Goal: Information Seeking & Learning: Learn about a topic

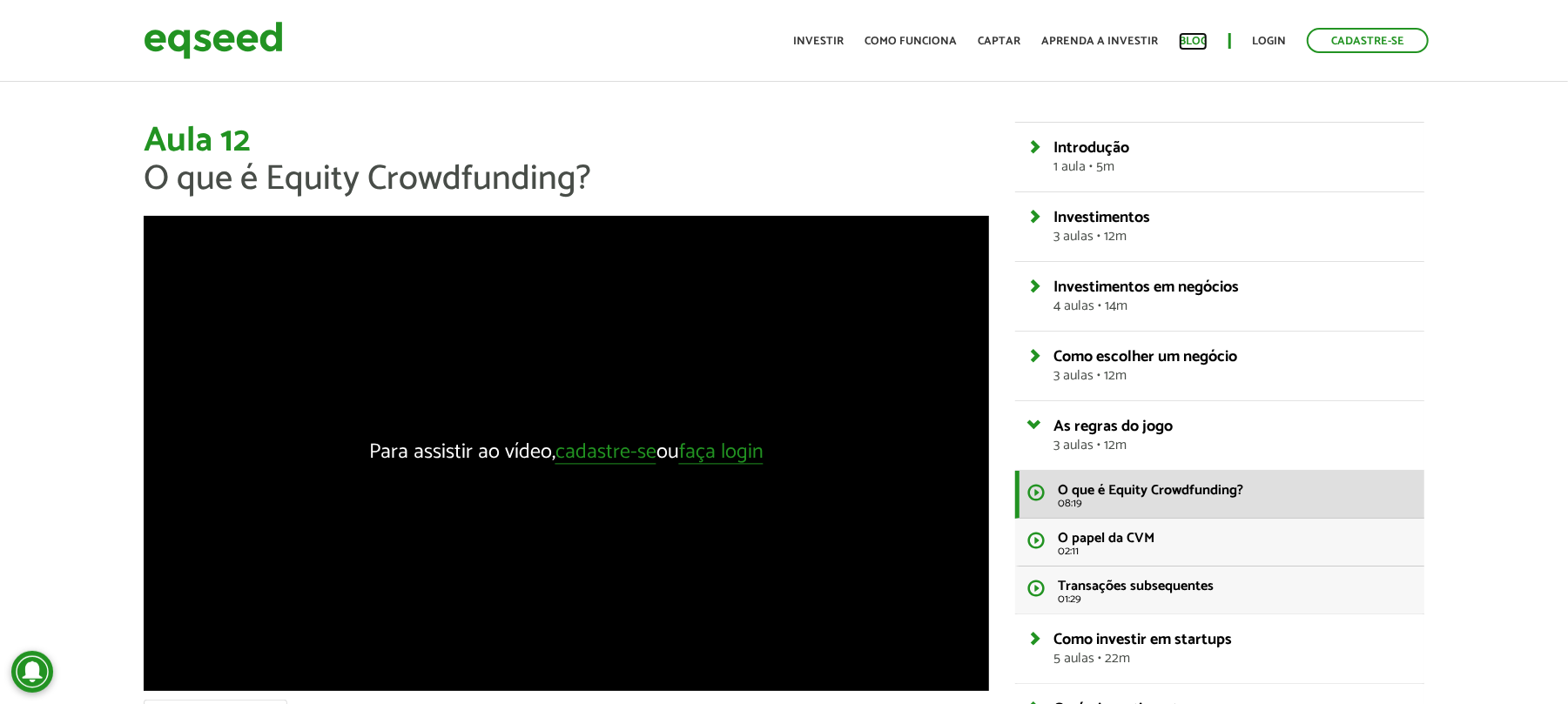
click at [1198, 40] on link "Blog" at bounding box center [1193, 42] width 29 height 11
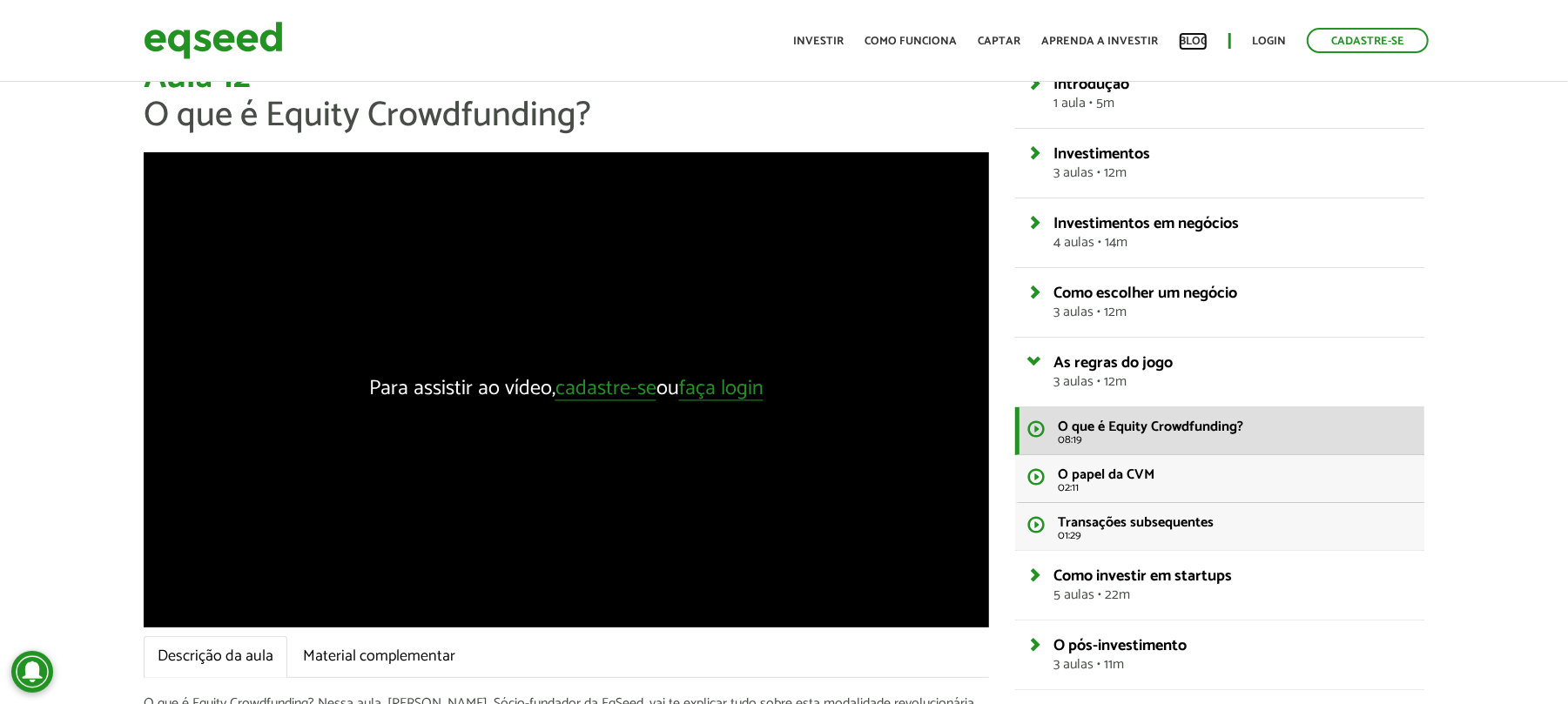
scroll to position [116, 0]
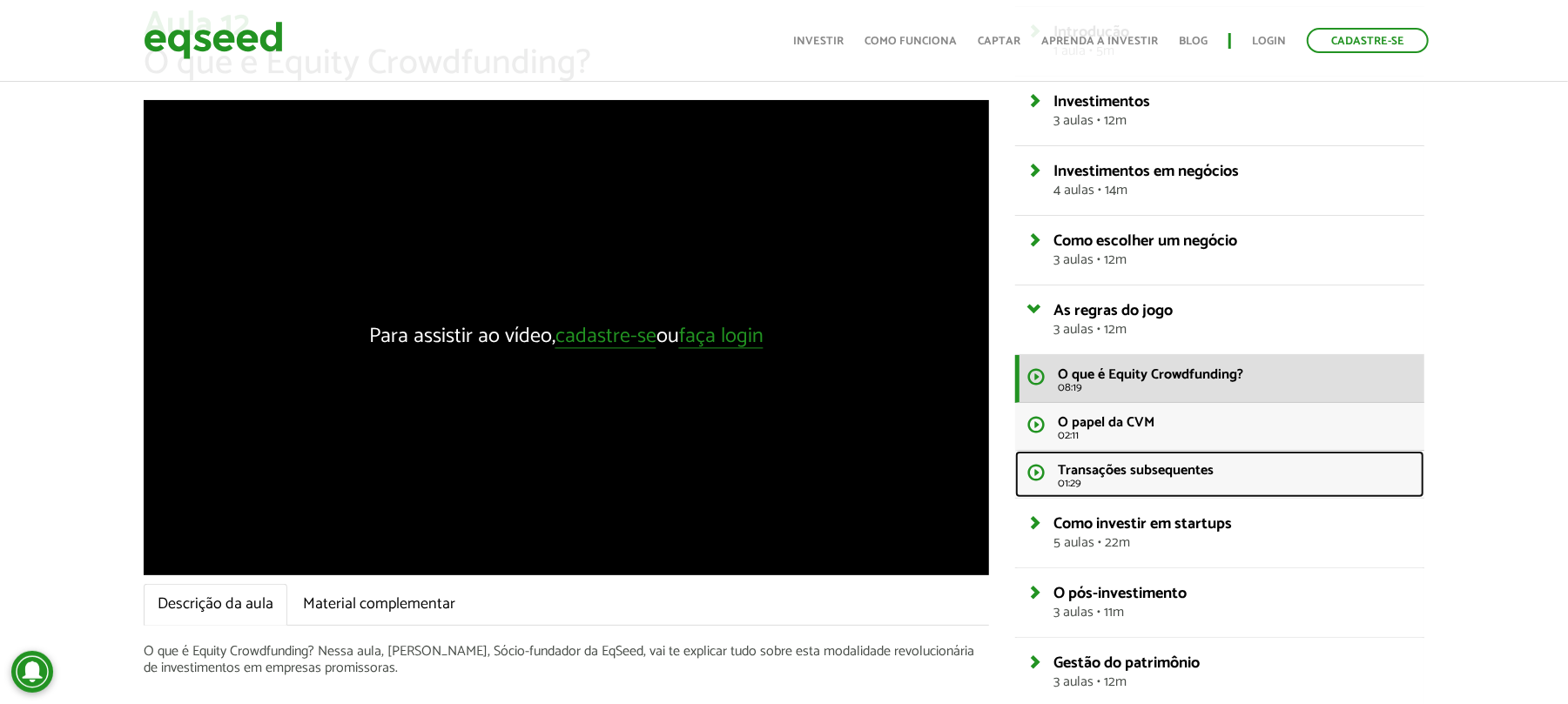
click at [1189, 467] on span "Transações subsequentes" at bounding box center [1137, 470] width 156 height 24
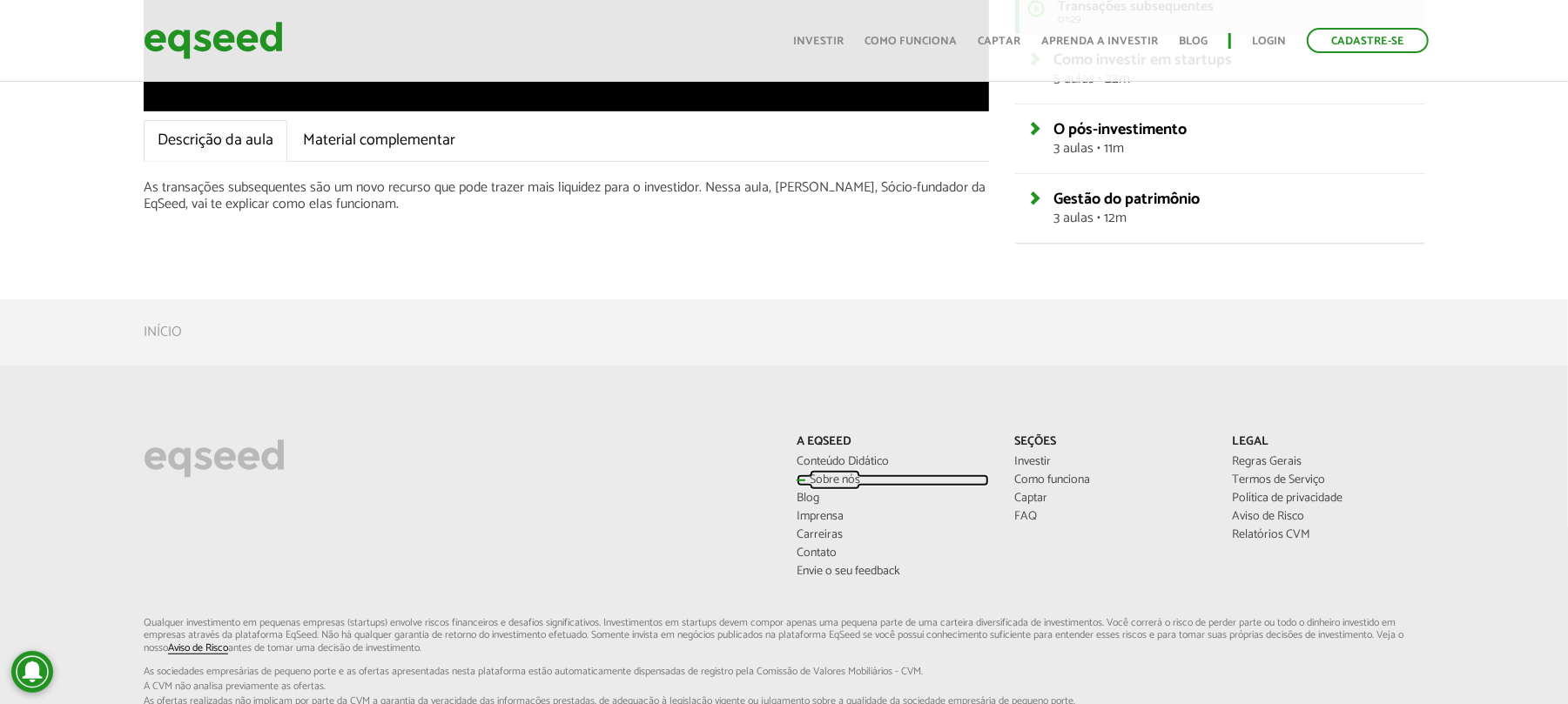
click at [845, 475] on link "Sobre nós" at bounding box center [892, 480] width 191 height 12
click at [874, 458] on link "Conteúdo Didático" at bounding box center [892, 462] width 191 height 12
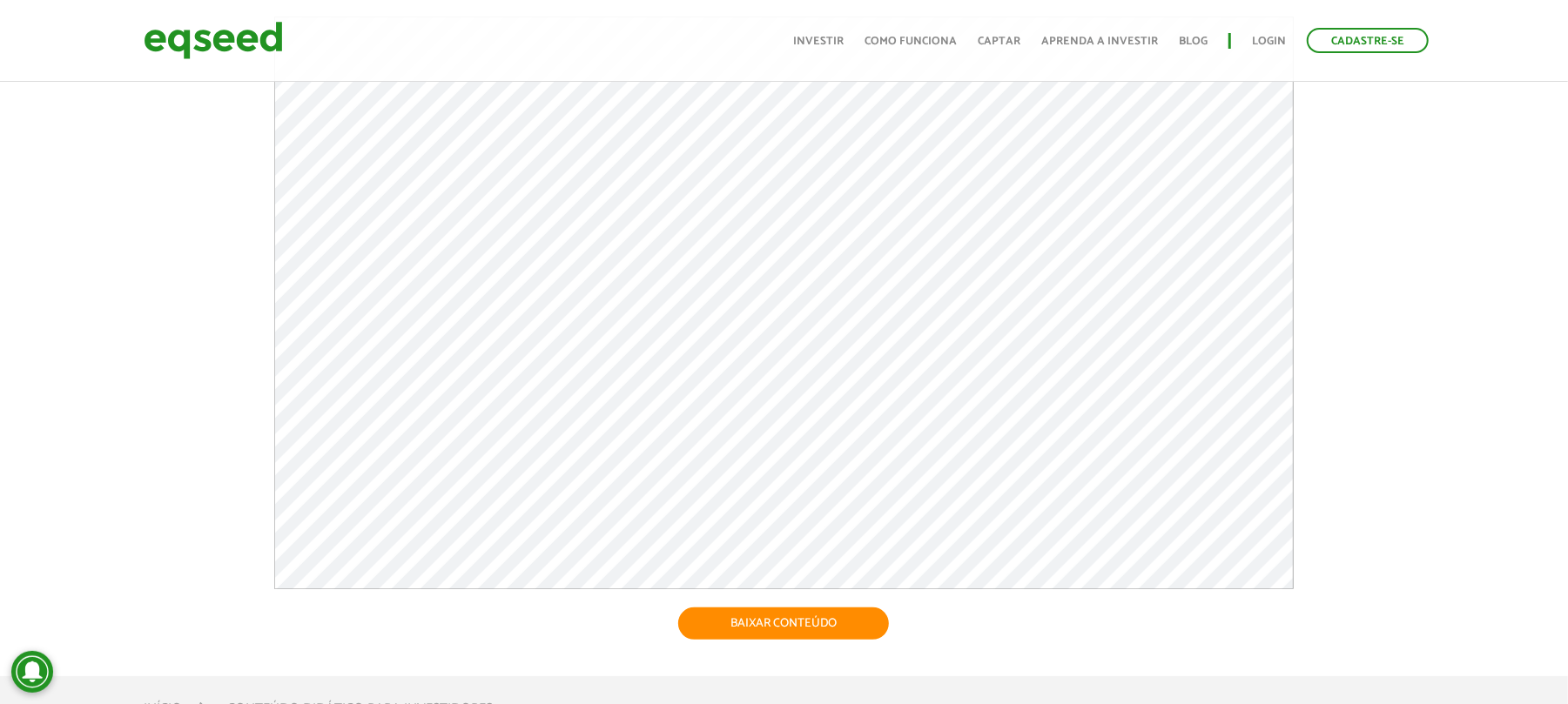
scroll to position [696, 0]
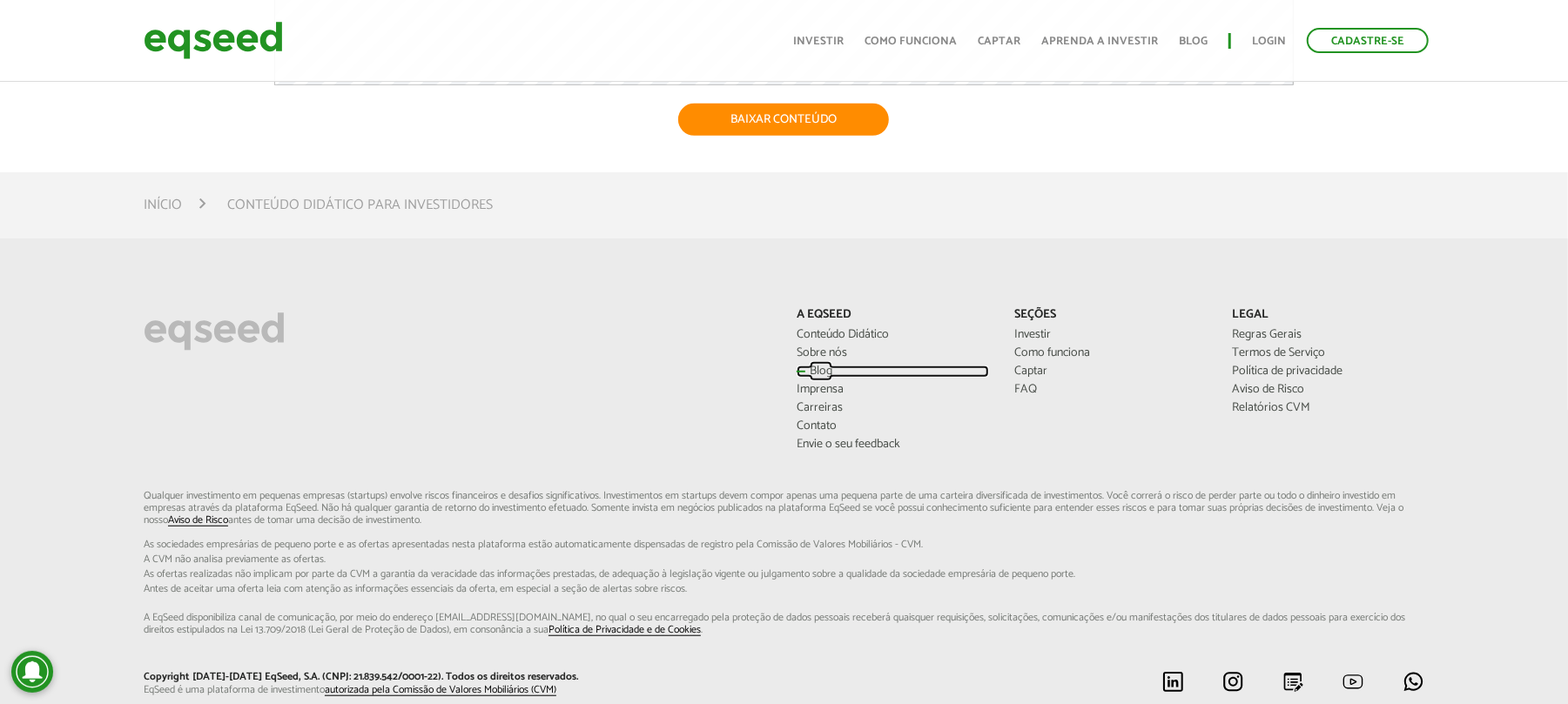
click at [812, 365] on link "Blog" at bounding box center [892, 371] width 191 height 12
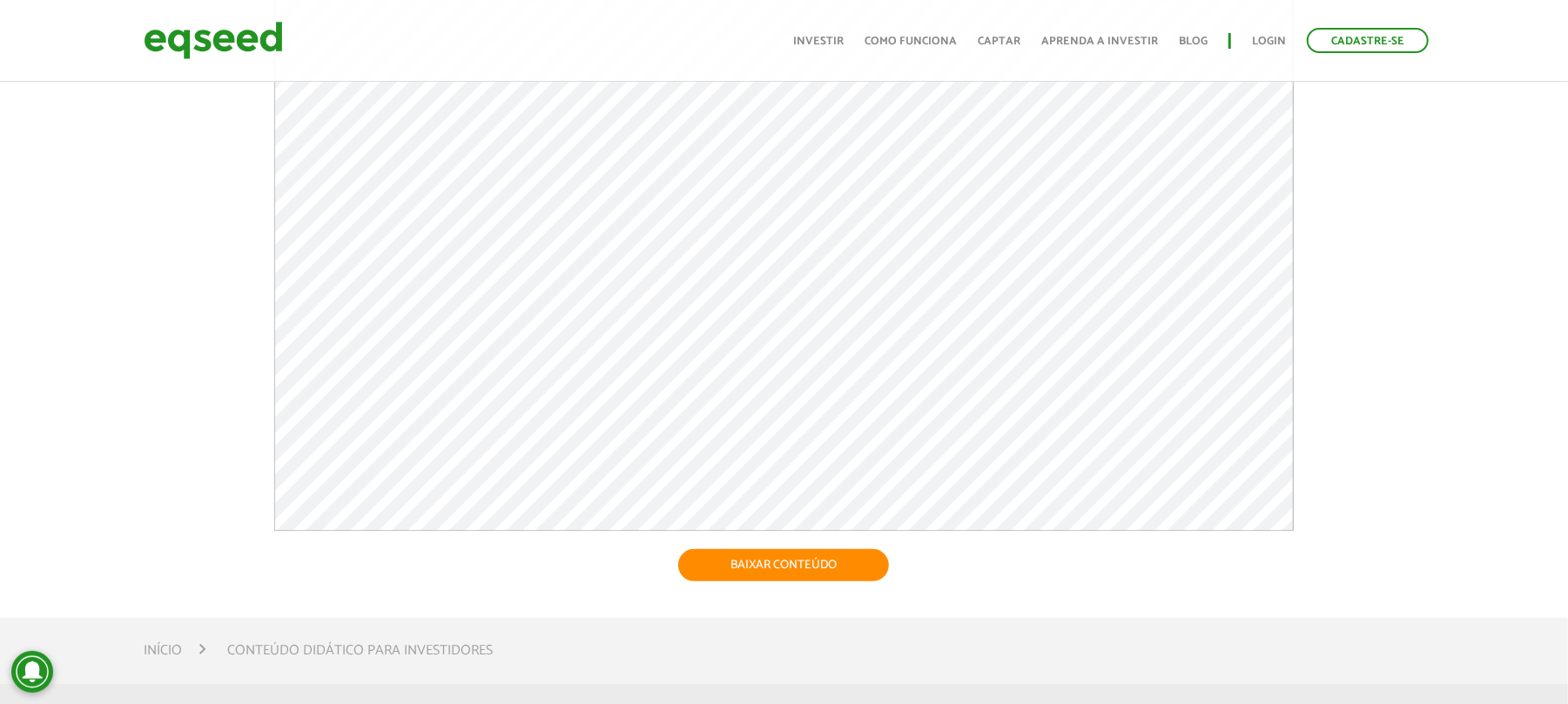
scroll to position [0, 0]
